Goal: Transaction & Acquisition: Book appointment/travel/reservation

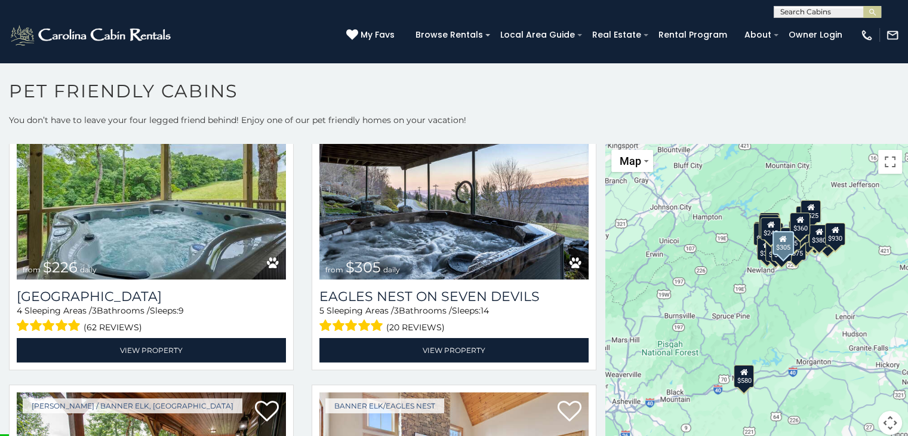
scroll to position [3892, 0]
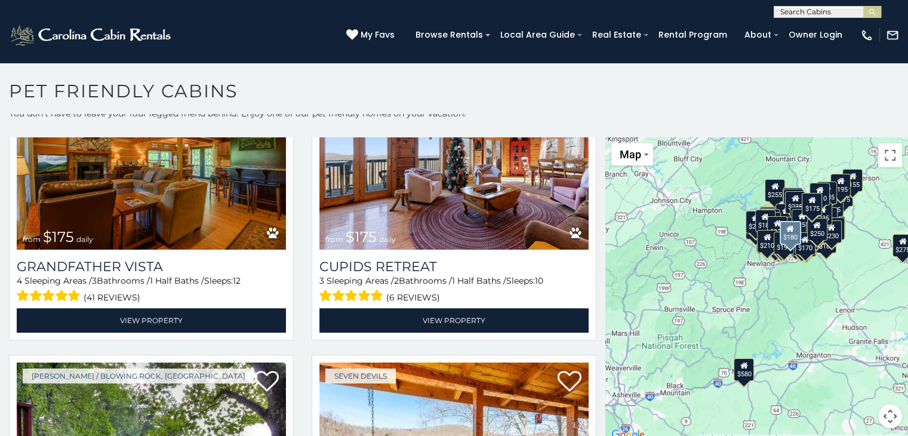
scroll to position [14471, 0]
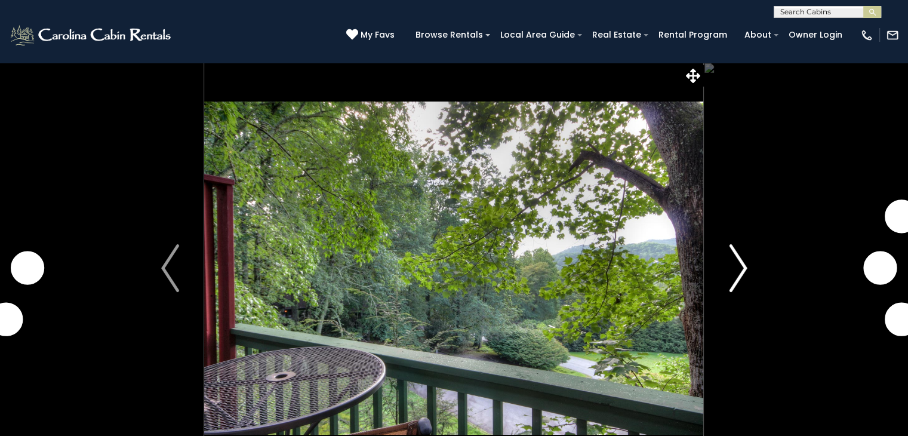
scroll to position [88, 0]
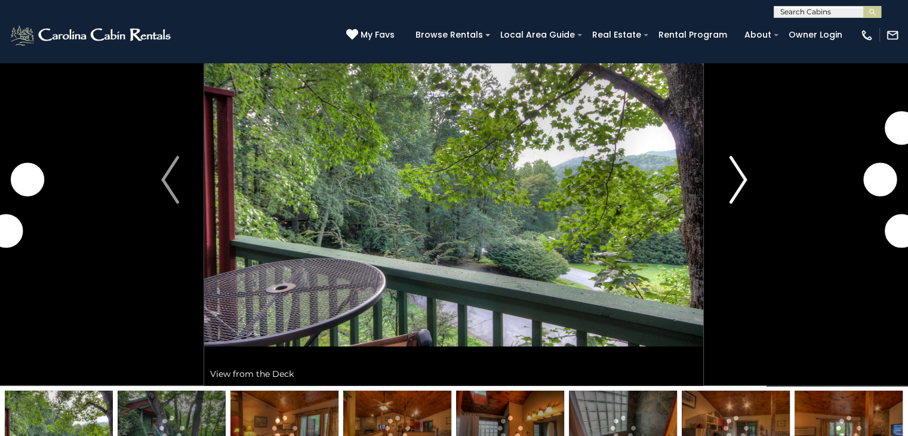
click at [740, 184] on img "Next" at bounding box center [738, 180] width 18 height 48
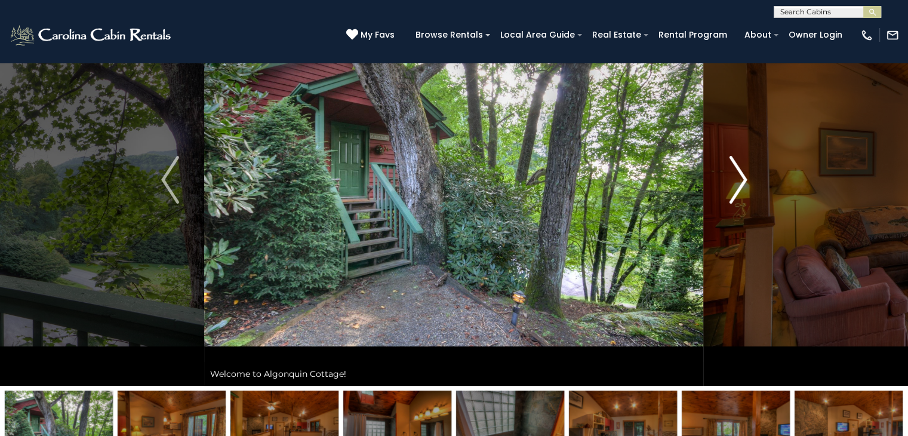
click at [740, 184] on img "Next" at bounding box center [738, 180] width 18 height 48
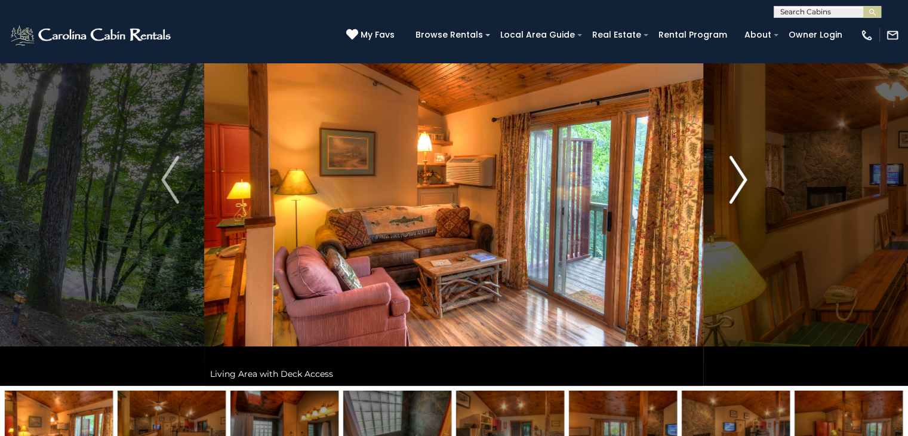
click at [740, 184] on img "Next" at bounding box center [738, 180] width 18 height 48
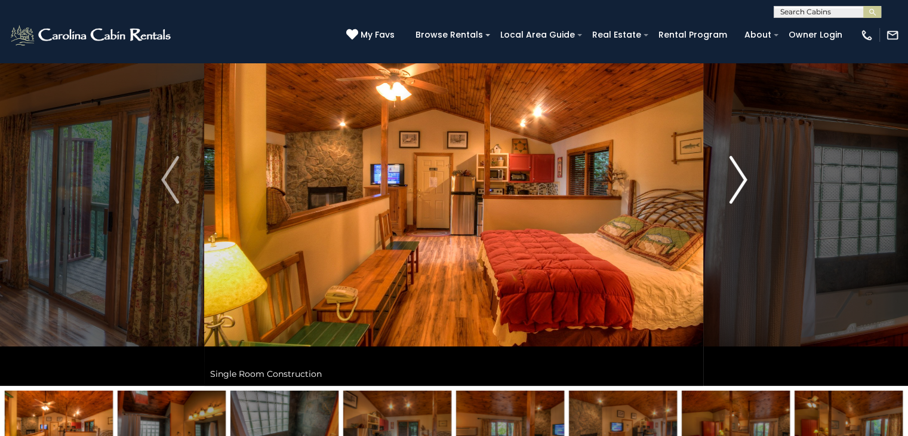
click at [740, 184] on img "Next" at bounding box center [738, 180] width 18 height 48
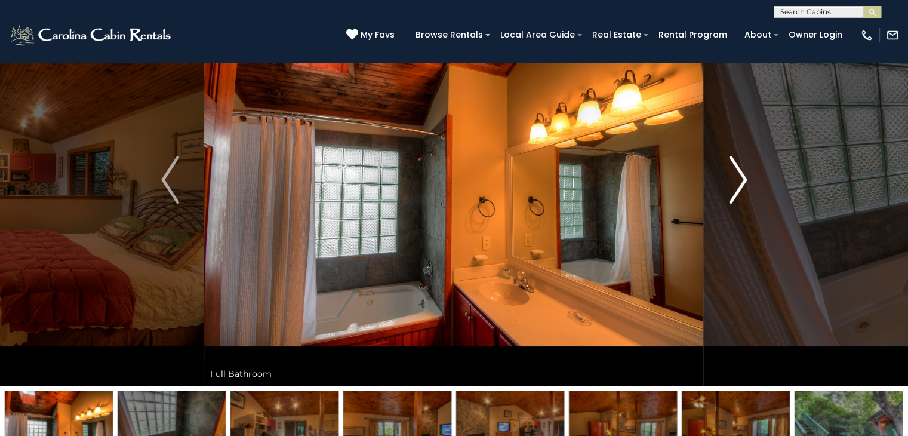
click at [740, 184] on img "Next" at bounding box center [738, 180] width 18 height 48
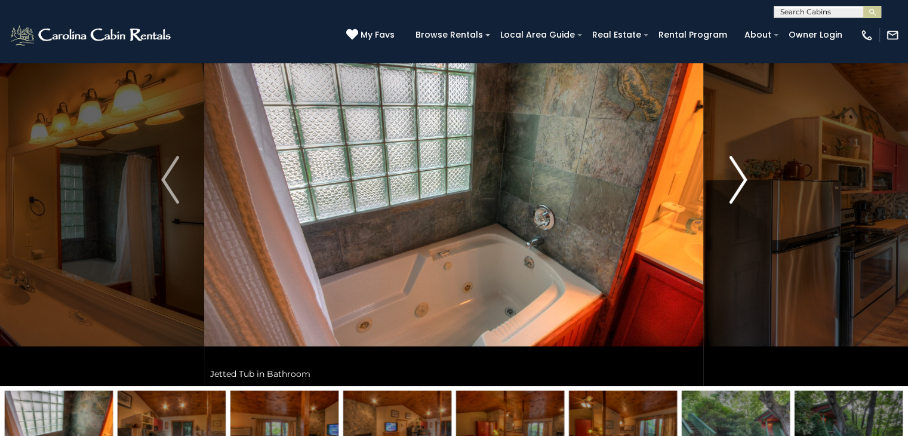
click at [740, 184] on img "Next" at bounding box center [738, 180] width 18 height 48
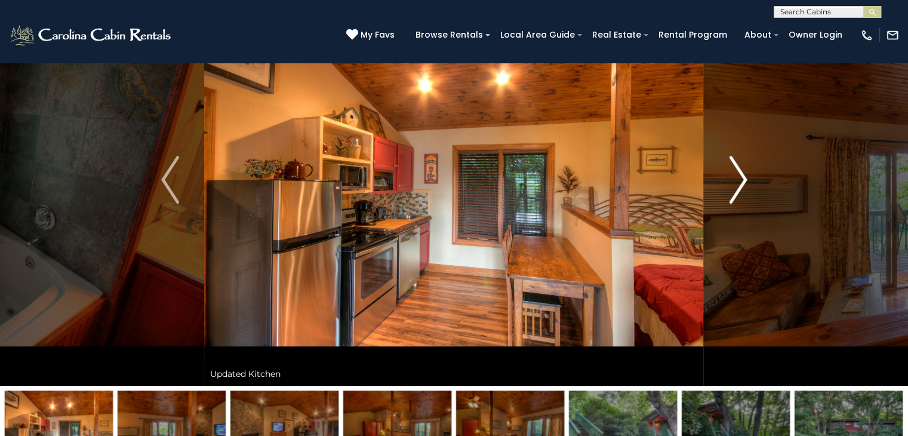
click at [740, 184] on img "Next" at bounding box center [738, 180] width 18 height 48
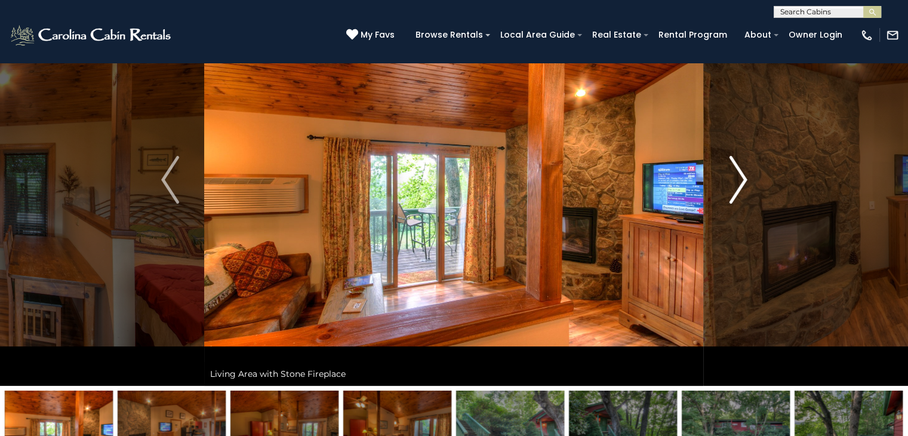
click at [740, 184] on img "Next" at bounding box center [738, 180] width 18 height 48
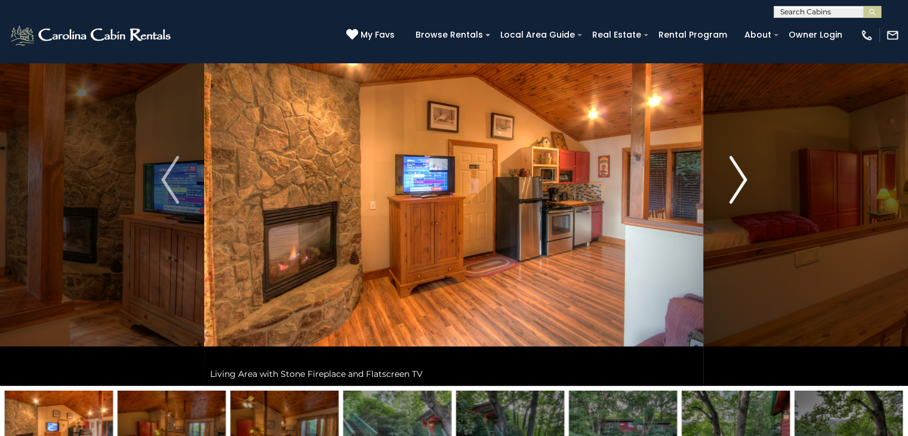
click at [740, 184] on img "Next" at bounding box center [738, 180] width 18 height 48
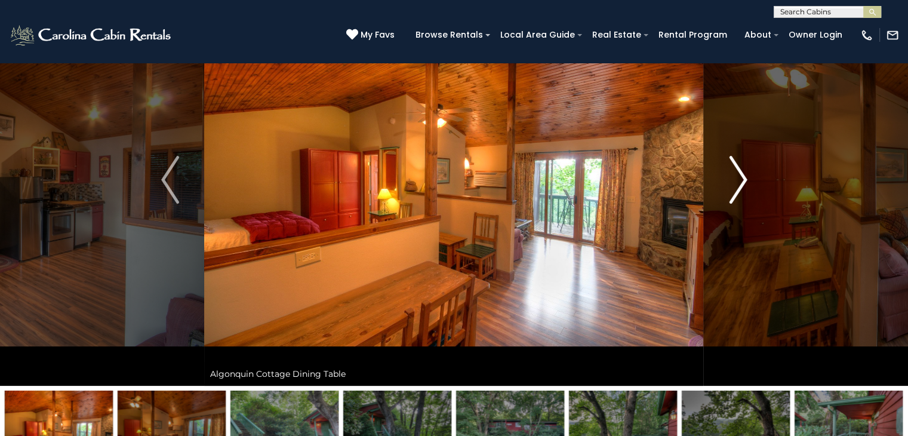
click at [740, 184] on img "Next" at bounding box center [738, 180] width 18 height 48
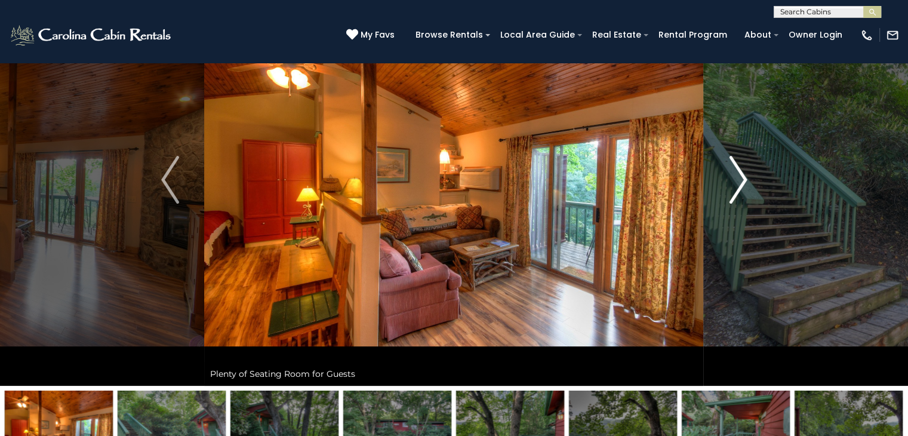
click at [740, 184] on img "Next" at bounding box center [738, 180] width 18 height 48
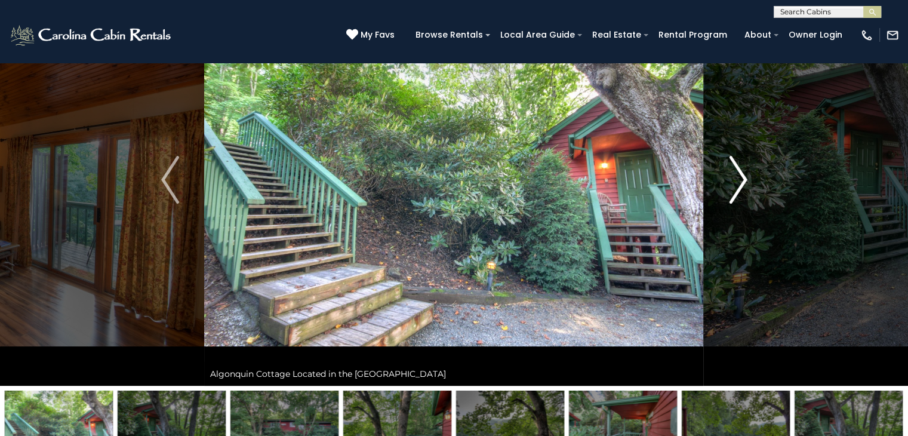
click at [740, 184] on img "Next" at bounding box center [738, 180] width 18 height 48
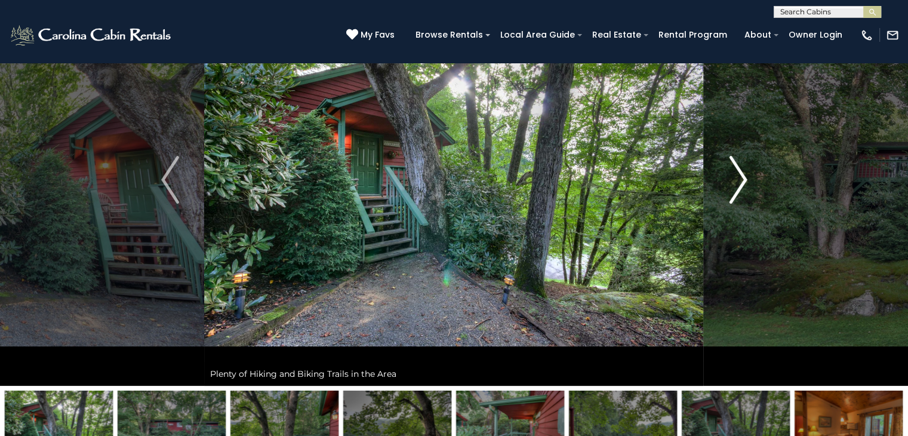
click at [740, 184] on img "Next" at bounding box center [738, 180] width 18 height 48
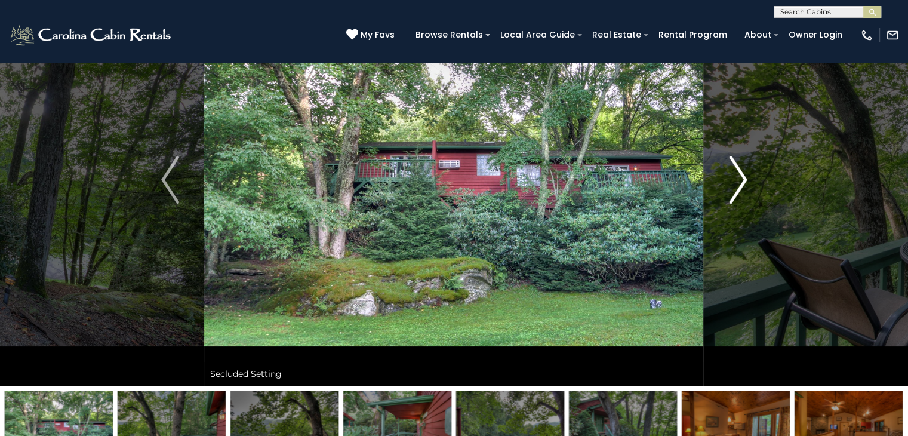
click at [740, 184] on img "Next" at bounding box center [738, 180] width 18 height 48
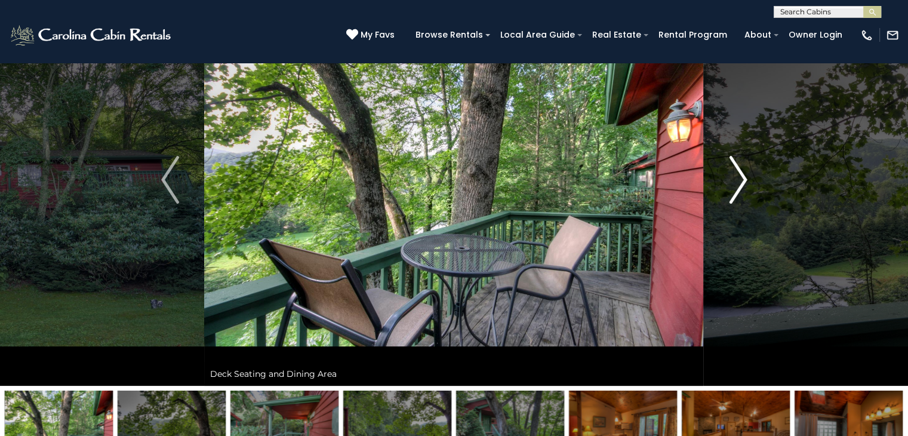
click at [740, 184] on img "Next" at bounding box center [738, 180] width 18 height 48
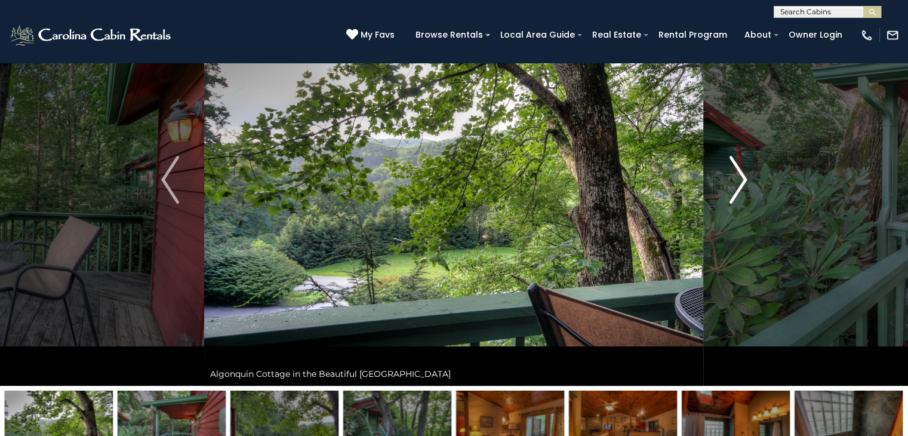
click at [740, 184] on img "Next" at bounding box center [738, 180] width 18 height 48
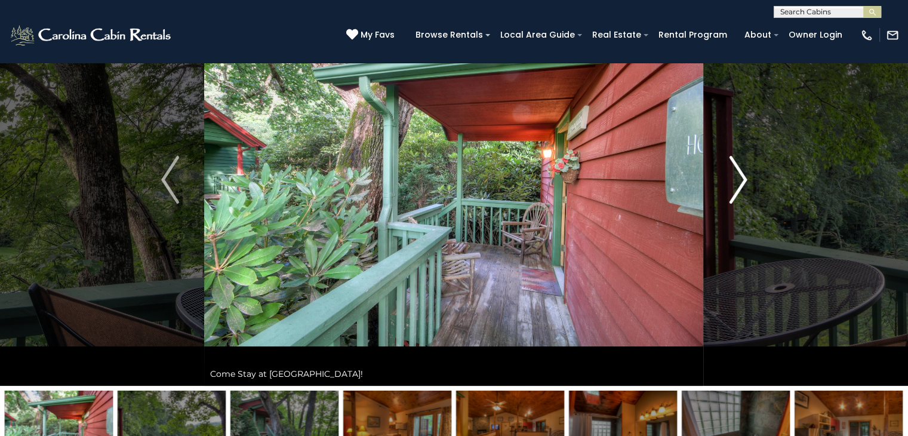
click at [740, 184] on img "Next" at bounding box center [738, 180] width 18 height 48
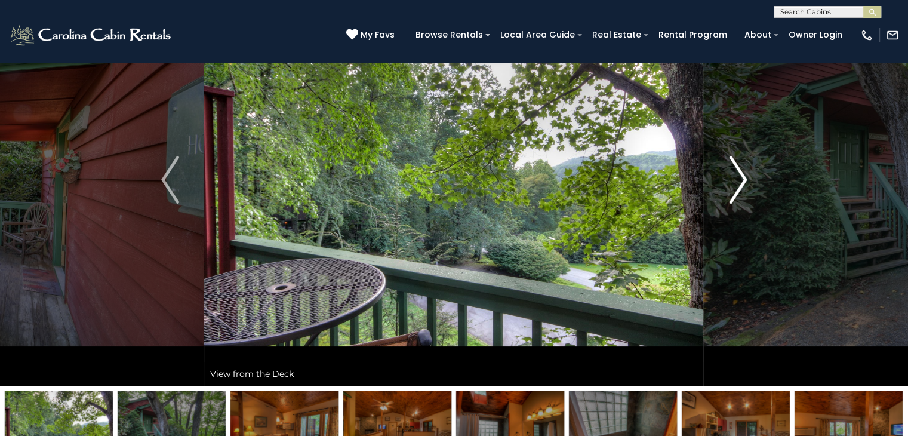
click at [740, 184] on img "Next" at bounding box center [738, 180] width 18 height 48
